Goal: Task Accomplishment & Management: Manage account settings

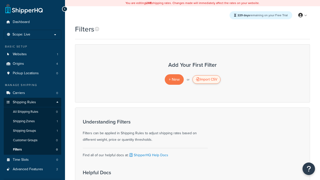
click at [206, 80] on div "Import CSV" at bounding box center [207, 79] width 28 height 9
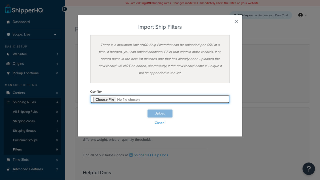
click at [160, 99] on input "file" at bounding box center [160, 99] width 140 height 9
type input "C:\fakepath\importShipFiltersSuccess.csv"
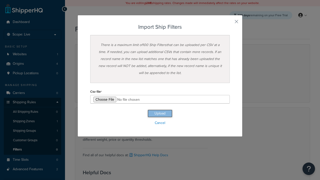
click at [160, 114] on button "Upload" at bounding box center [160, 114] width 25 height 8
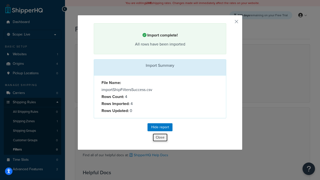
click at [160, 138] on button "Close" at bounding box center [160, 137] width 15 height 9
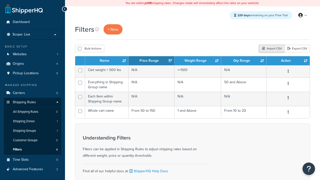
click at [271, 49] on div "Import CSV" at bounding box center [272, 49] width 26 height 8
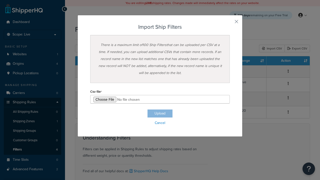
click at [160, 27] on h3 "Import Ship Filters" at bounding box center [160, 27] width 140 height 6
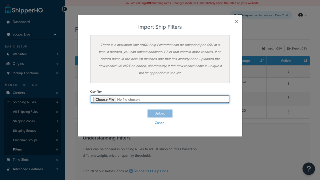
click at [160, 99] on input "file" at bounding box center [160, 99] width 140 height 9
type input "C:\fakepath\importShipFiltersFailure.csv"
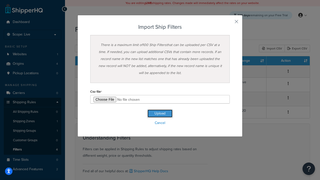
click at [160, 114] on button "Upload" at bounding box center [160, 114] width 25 height 8
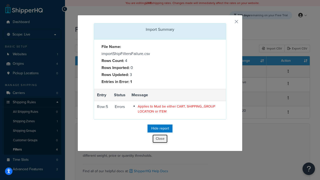
click at [160, 140] on button "Close" at bounding box center [160, 139] width 15 height 9
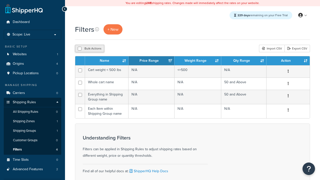
click at [90, 49] on button "Bulk Actions" at bounding box center [89, 49] width 29 height 8
checkbox input "true"
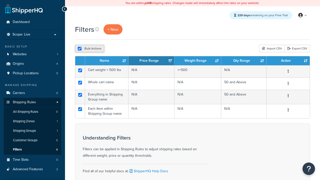
checkbox input "true"
click at [135, 49] on button "Delete" at bounding box center [133, 49] width 17 height 8
